Goal: Find contact information: Find contact information

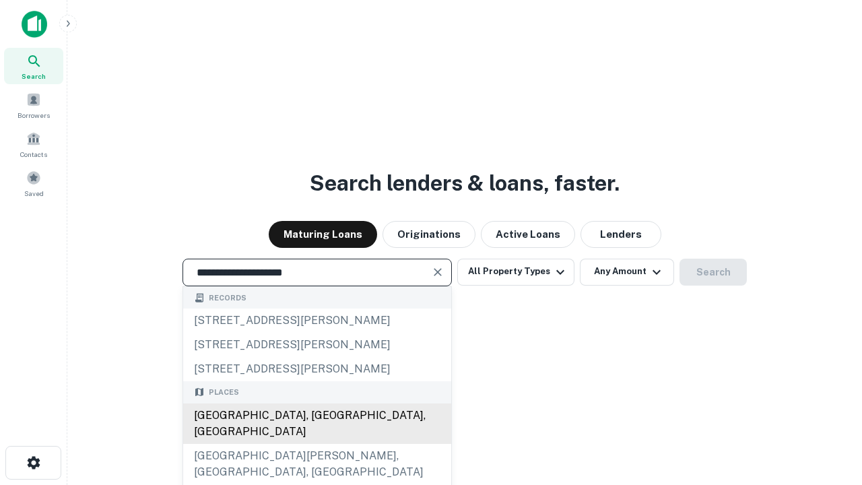
click at [317, 444] on div "[GEOGRAPHIC_DATA], [GEOGRAPHIC_DATA], [GEOGRAPHIC_DATA]" at bounding box center [317, 423] width 268 height 40
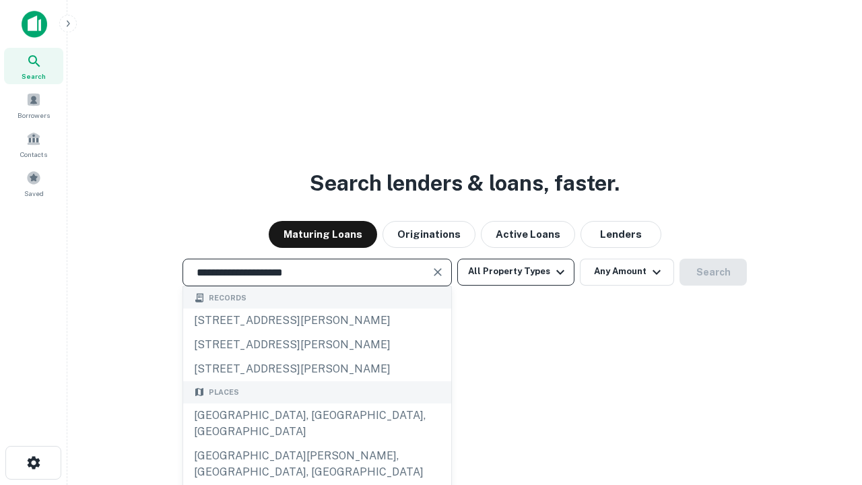
type input "**********"
click at [516, 271] on button "All Property Types" at bounding box center [515, 272] width 117 height 27
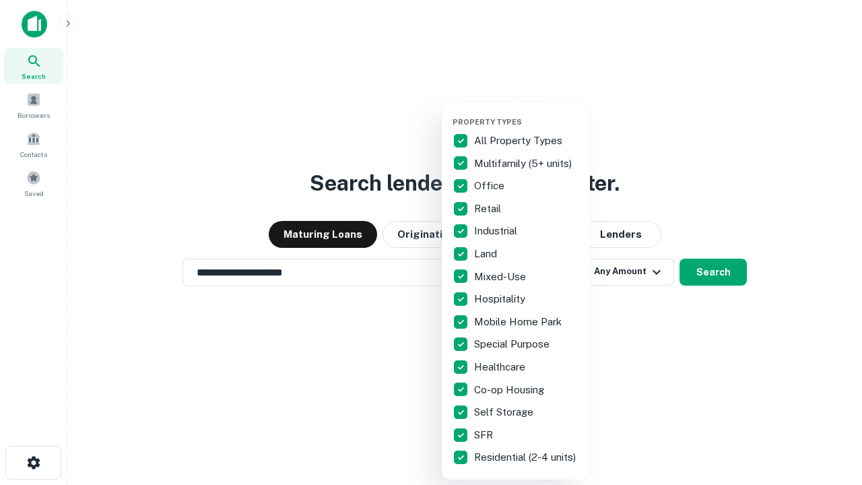
click at [527, 113] on button "button" at bounding box center [527, 113] width 148 height 1
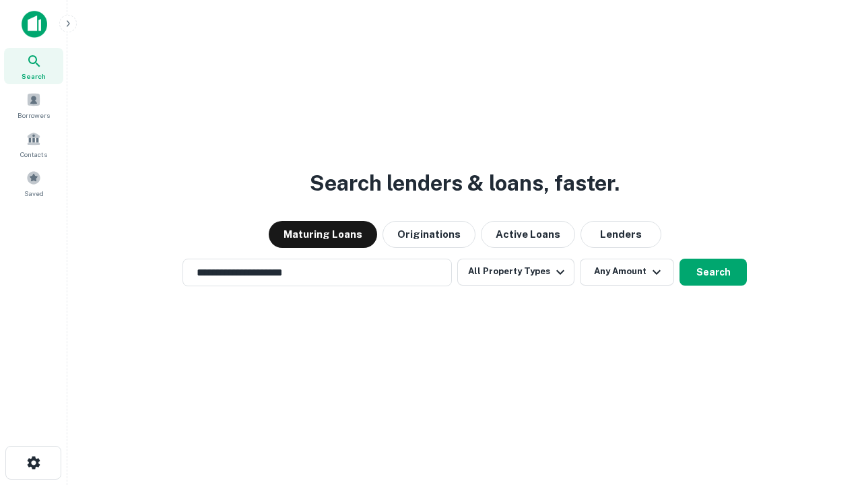
scroll to position [8, 162]
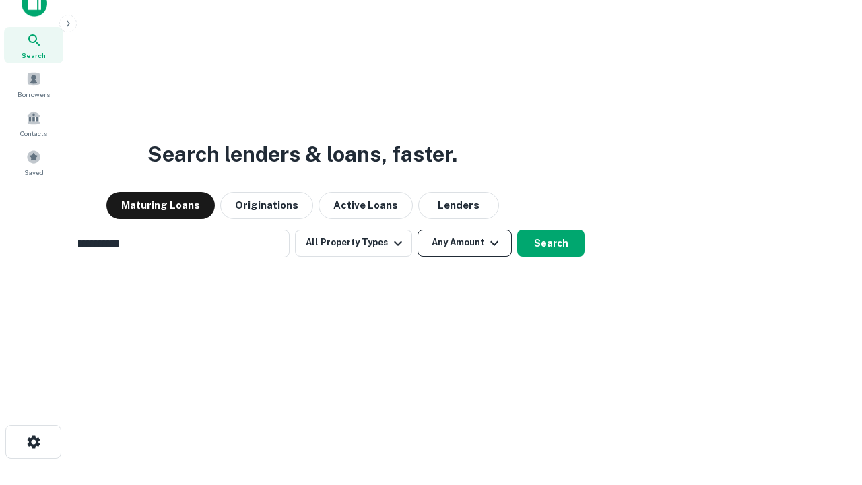
click at [418, 230] on button "Any Amount" at bounding box center [465, 243] width 94 height 27
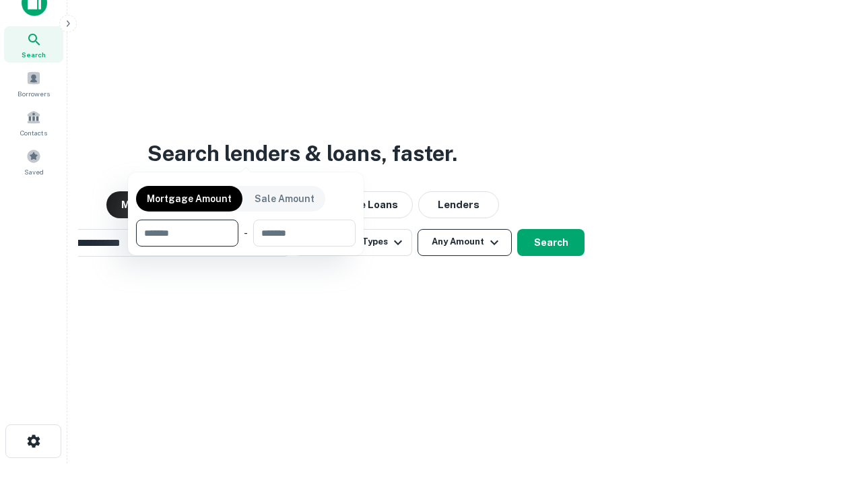
scroll to position [97, 381]
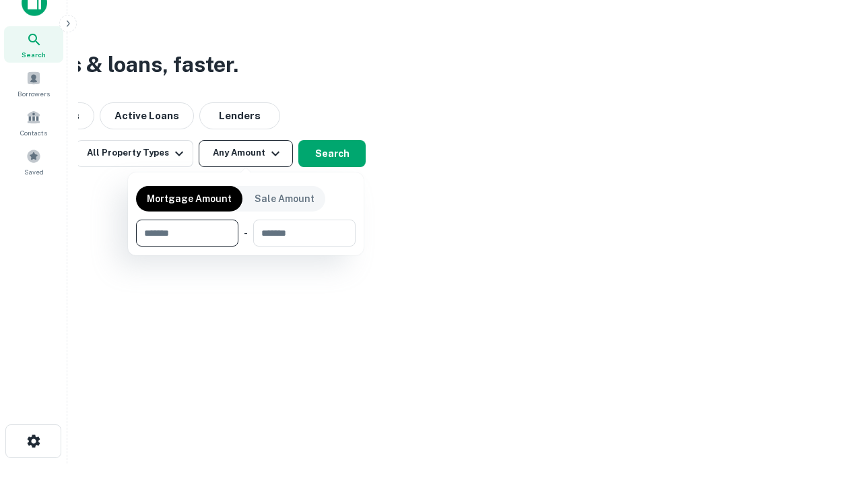
type input "*******"
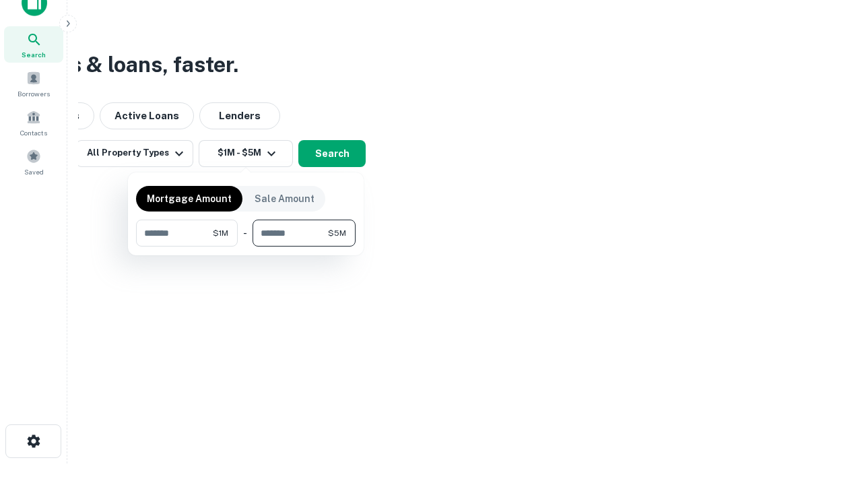
type input "*******"
click at [246, 247] on button "button" at bounding box center [246, 247] width 220 height 1
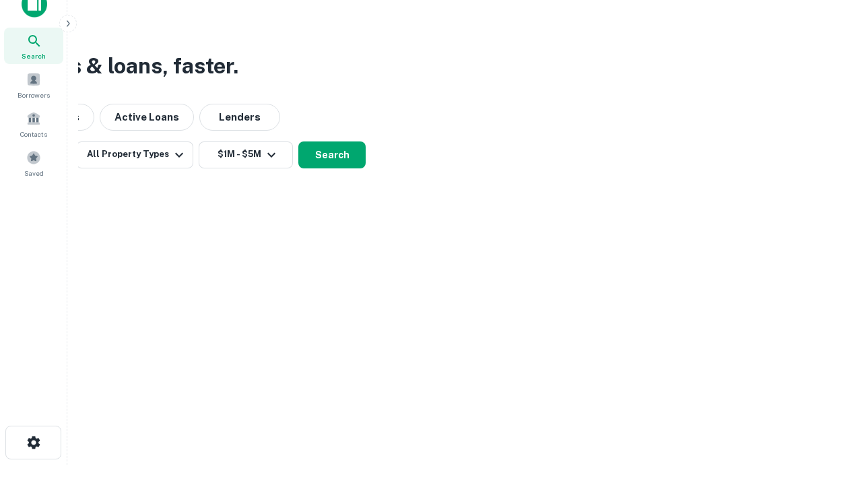
scroll to position [8, 249]
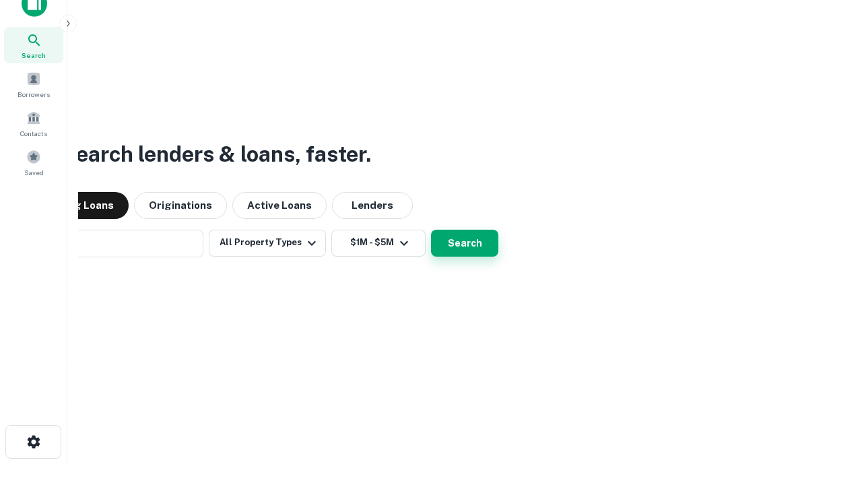
click at [431, 230] on button "Search" at bounding box center [464, 243] width 67 height 27
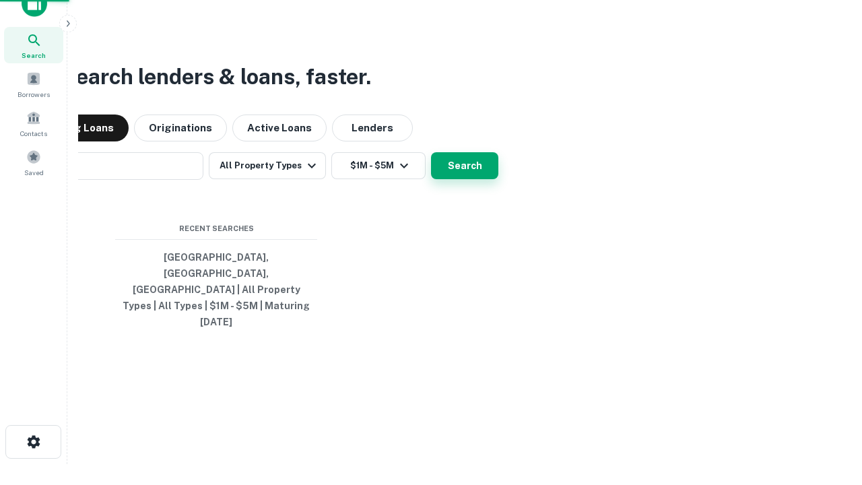
scroll to position [36, 381]
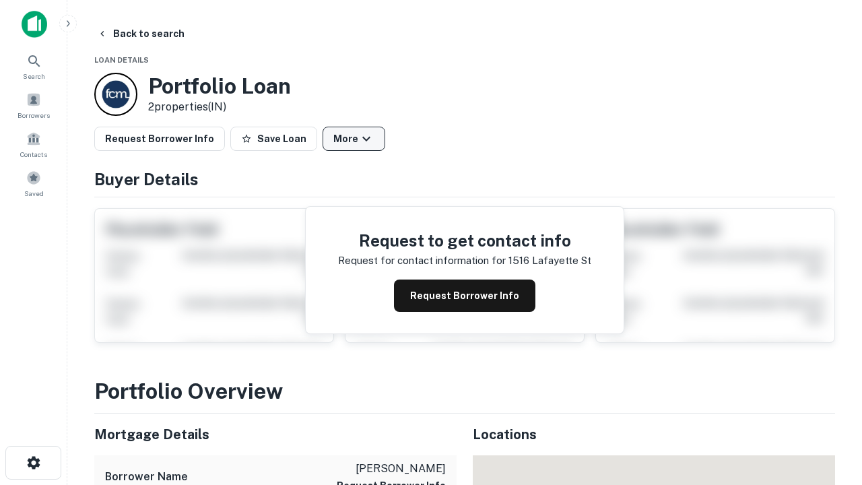
click at [354, 139] on button "More" at bounding box center [354, 139] width 63 height 24
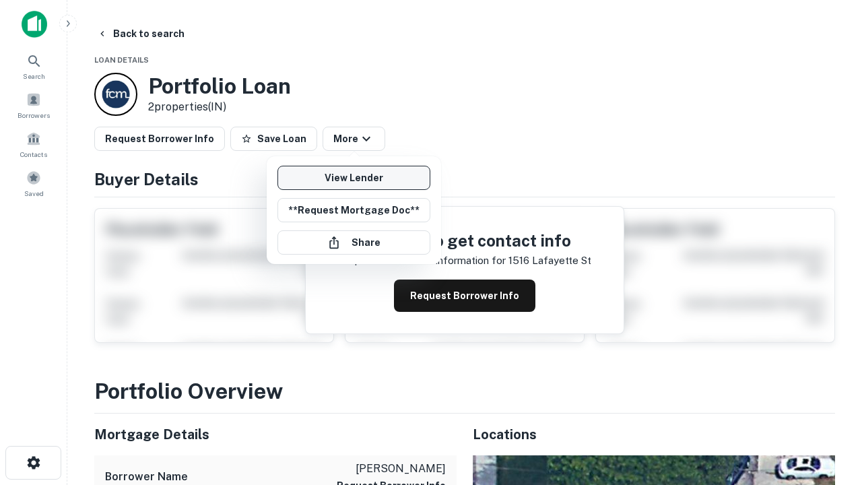
click at [354, 178] on link "View Lender" at bounding box center [353, 178] width 153 height 24
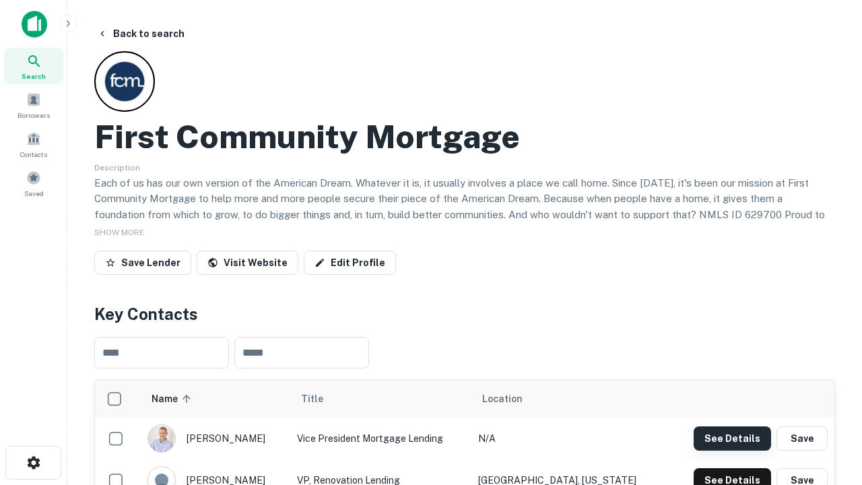
click at [732, 438] on button "See Details" at bounding box center [732, 438] width 77 height 24
